Goal: Transaction & Acquisition: Book appointment/travel/reservation

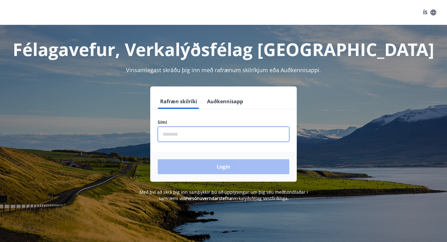
click at [173, 135] on input "phone" at bounding box center [224, 133] width 132 height 15
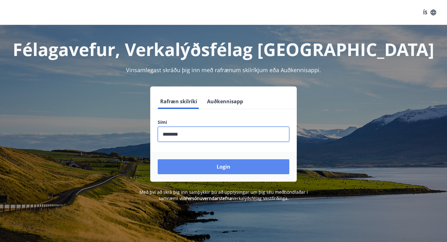
type input "********"
click at [221, 167] on button "Login" at bounding box center [224, 166] width 132 height 15
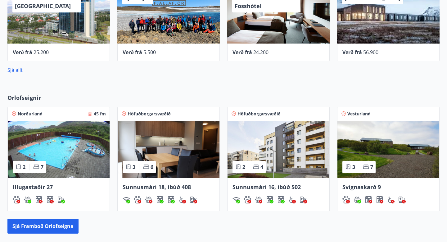
scroll to position [305, 0]
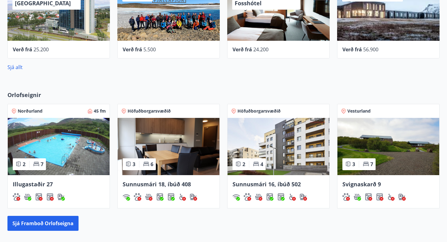
click at [169, 151] on img at bounding box center [169, 146] width 102 height 57
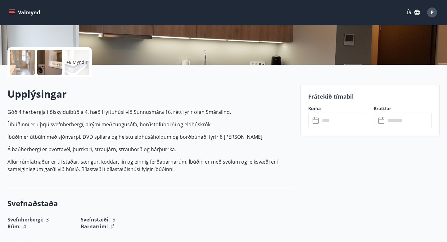
scroll to position [123, 0]
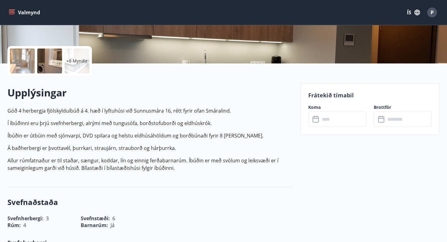
click at [339, 118] on input "text" at bounding box center [343, 119] width 46 height 15
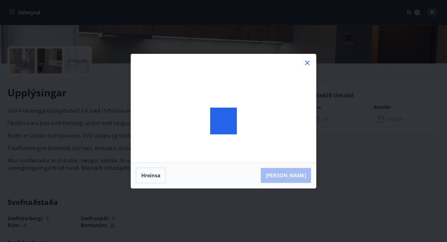
click at [308, 63] on icon at bounding box center [307, 63] width 4 height 4
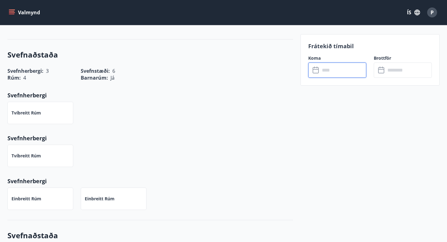
scroll to position [238, 0]
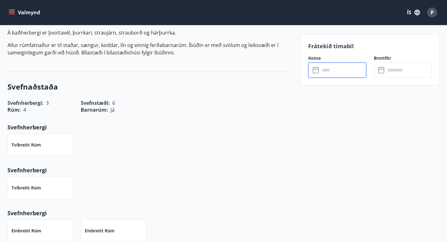
click at [332, 66] on input "text" at bounding box center [343, 69] width 46 height 15
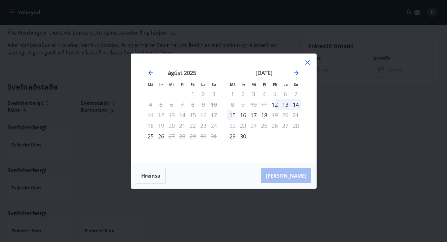
click at [307, 62] on icon at bounding box center [307, 62] width 7 height 7
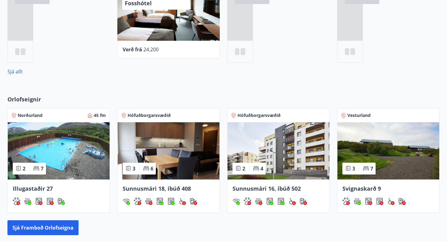
scroll to position [324, 0]
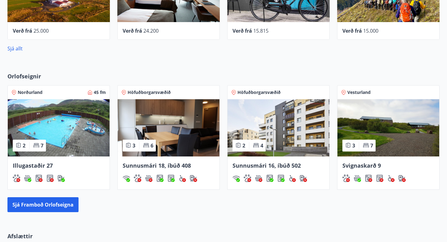
click at [270, 120] on img at bounding box center [279, 127] width 102 height 57
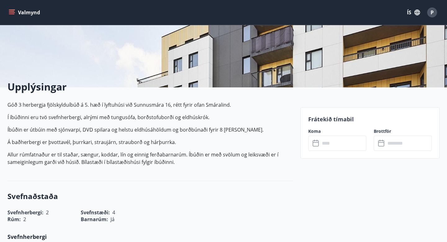
scroll to position [120, 0]
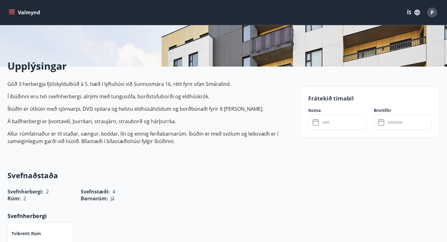
click at [332, 122] on input "text" at bounding box center [343, 122] width 46 height 15
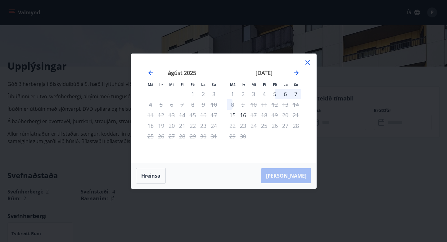
click at [308, 62] on icon at bounding box center [307, 62] width 1 height 1
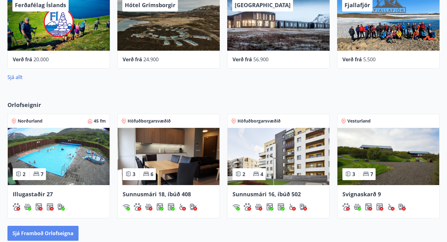
scroll to position [328, 0]
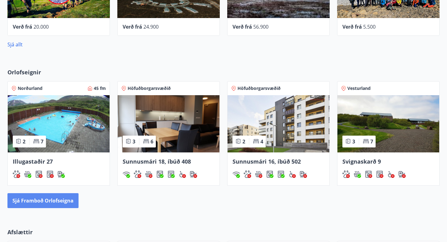
click at [57, 199] on button "Sjá framboð orlofseigna" at bounding box center [42, 200] width 71 height 15
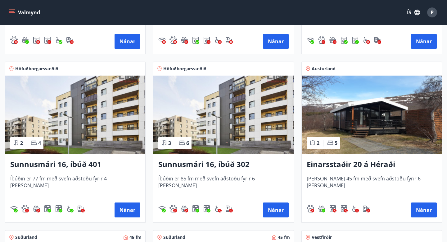
scroll to position [587, 0]
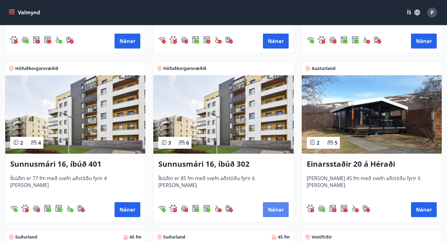
click at [277, 210] on button "Nánar" at bounding box center [276, 209] width 26 height 15
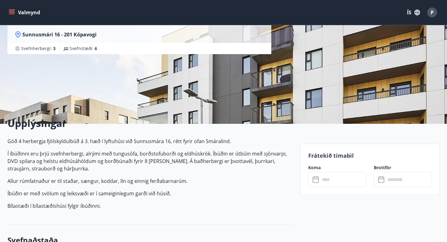
scroll to position [68, 0]
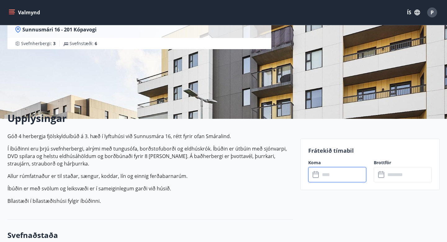
click at [339, 173] on input "text" at bounding box center [343, 174] width 46 height 15
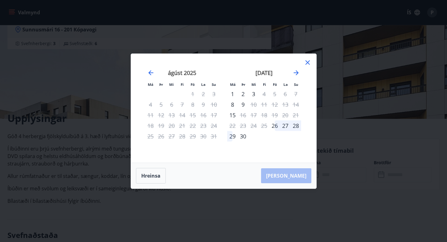
click at [307, 61] on icon at bounding box center [307, 62] width 7 height 7
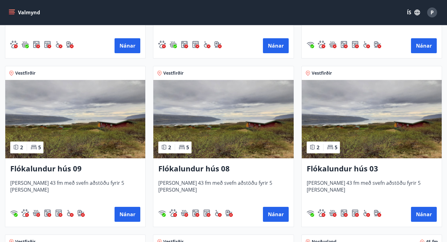
scroll to position [996, 0]
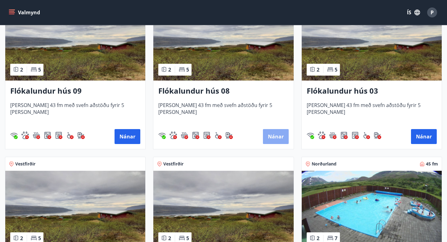
click at [276, 137] on button "Nánar" at bounding box center [276, 136] width 26 height 15
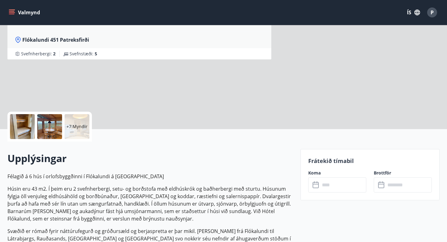
scroll to position [58, 0]
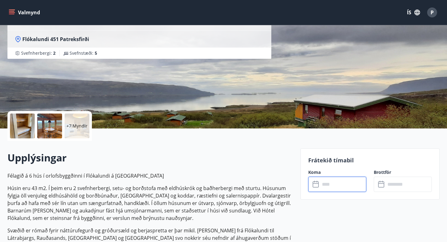
click at [340, 188] on input "text" at bounding box center [343, 183] width 46 height 15
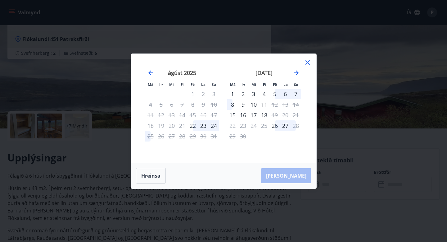
click at [307, 62] on icon at bounding box center [307, 62] width 7 height 7
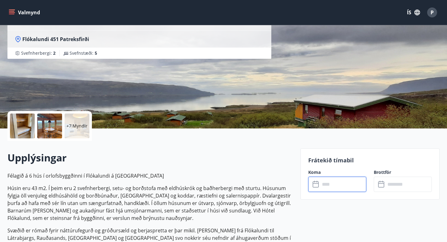
click at [53, 124] on div at bounding box center [49, 125] width 25 height 25
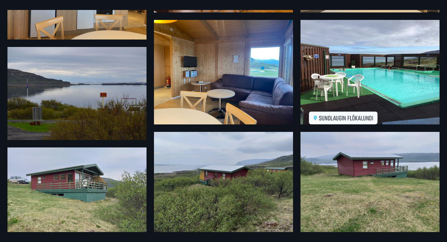
scroll to position [345, 0]
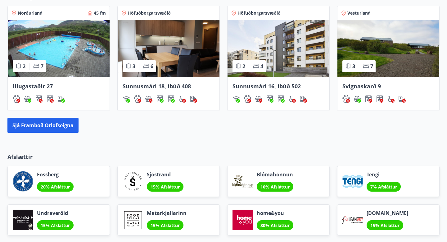
scroll to position [382, 0]
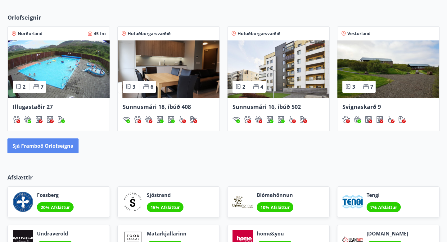
click at [70, 145] on button "Sjá framboð orlofseigna" at bounding box center [42, 145] width 71 height 15
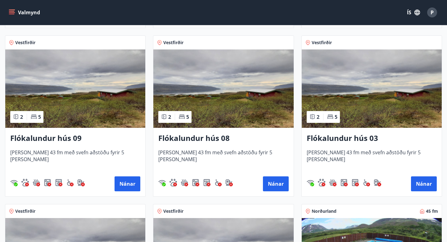
scroll to position [949, 0]
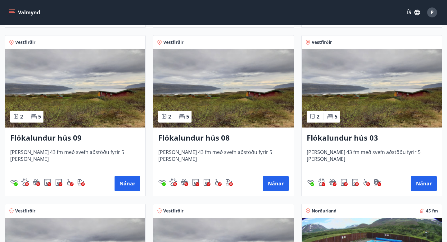
click at [391, 98] on img at bounding box center [372, 88] width 140 height 78
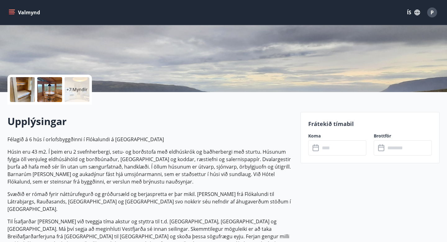
scroll to position [95, 0]
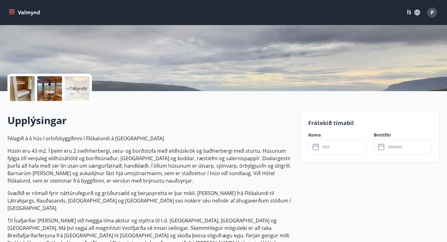
click at [47, 90] on div at bounding box center [49, 88] width 25 height 25
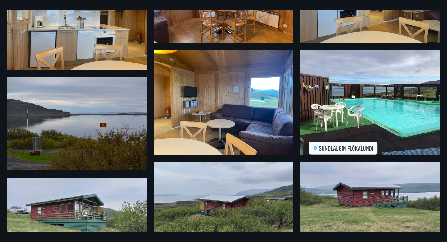
scroll to position [345, 0]
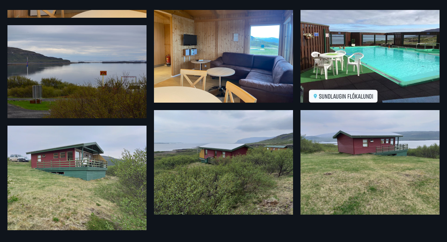
click at [363, 142] on img at bounding box center [370, 162] width 139 height 104
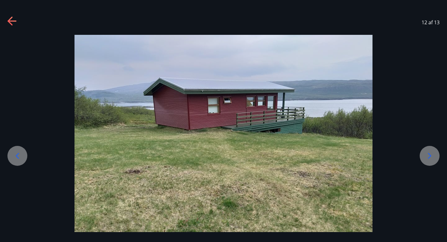
click at [13, 19] on icon at bounding box center [12, 21] width 10 height 10
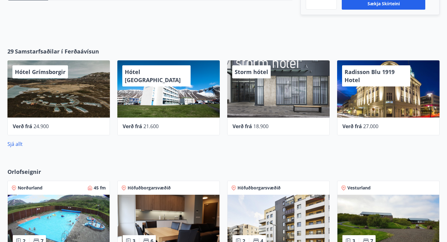
scroll to position [229, 0]
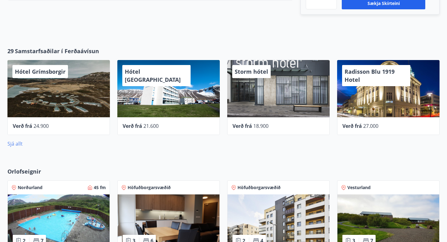
click at [15, 142] on link "Sjá allt" at bounding box center [14, 143] width 15 height 7
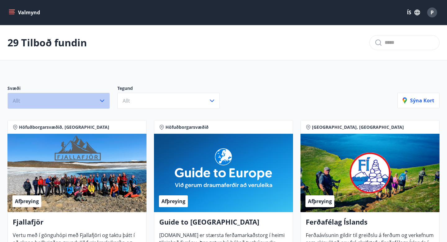
click at [104, 101] on icon "button" at bounding box center [101, 100] width 7 height 7
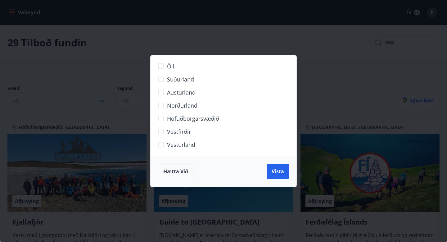
click at [170, 80] on span "Suðurland" at bounding box center [180, 79] width 27 height 8
click at [278, 175] on button "Vista" at bounding box center [278, 171] width 22 height 15
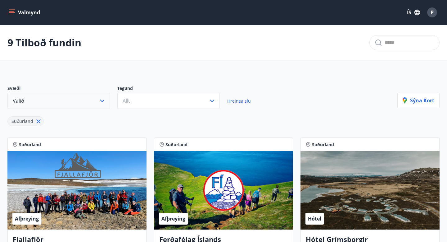
click at [36, 121] on icon at bounding box center [38, 121] width 7 height 7
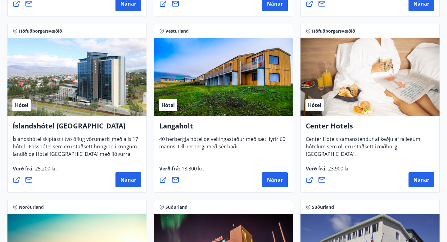
scroll to position [1325, 0]
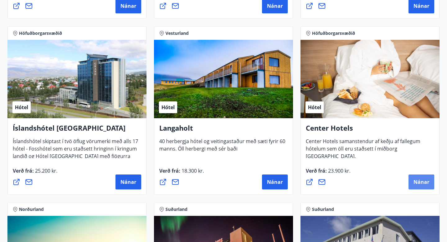
click at [420, 182] on span "Nánar" at bounding box center [422, 181] width 16 height 7
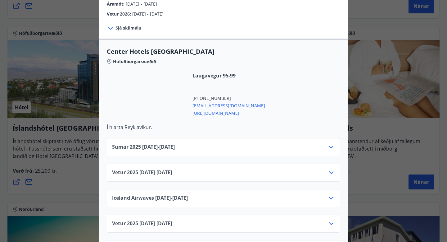
scroll to position [189, 0]
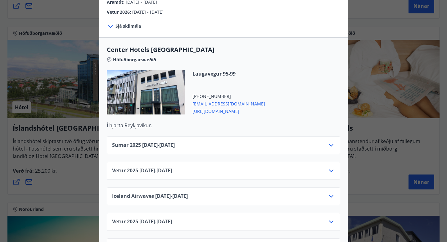
click at [333, 141] on icon at bounding box center [331, 144] width 7 height 7
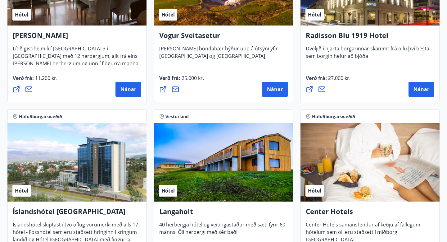
scroll to position [1240, 0]
